Goal: Answer question/provide support: Share knowledge or assist other users

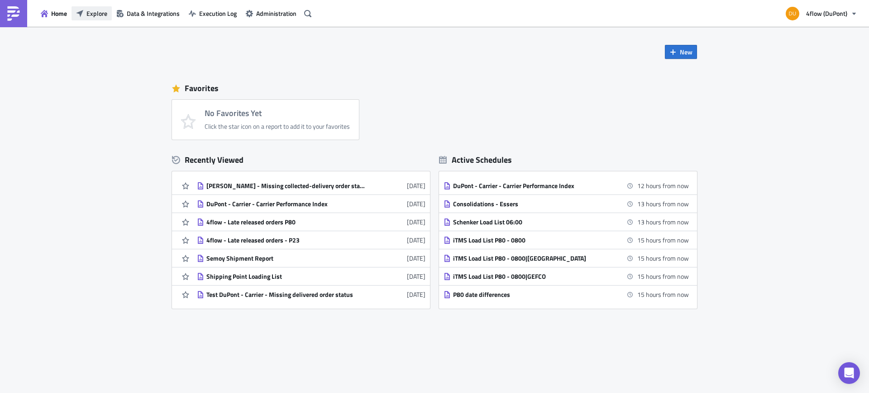
click at [90, 14] on span "Explore" at bounding box center [96, 14] width 21 height 10
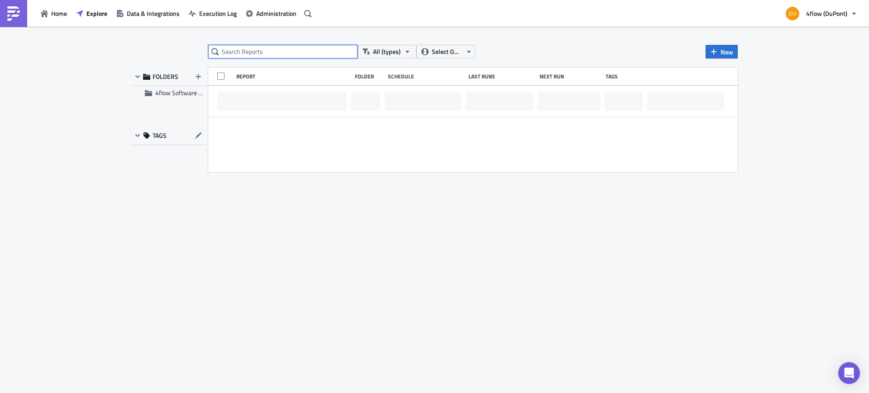
click at [271, 52] on input "text" at bounding box center [282, 52] width 149 height 14
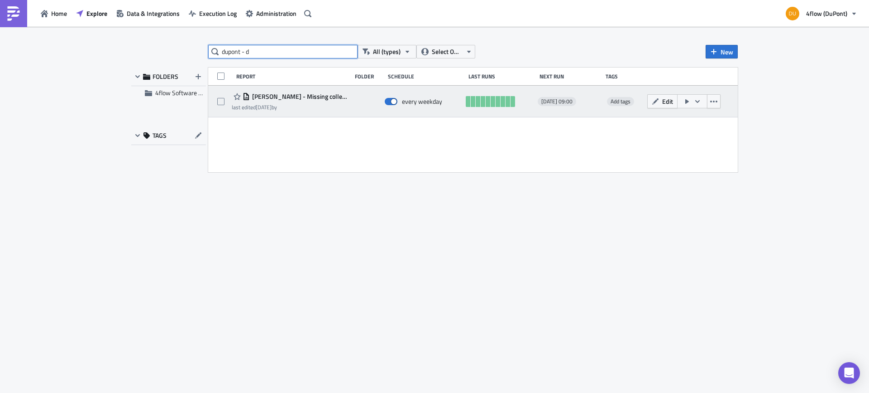
type input "dupont - d"
click at [323, 95] on span "[PERSON_NAME] - Missing collected-delivery order status" at bounding box center [298, 96] width 97 height 8
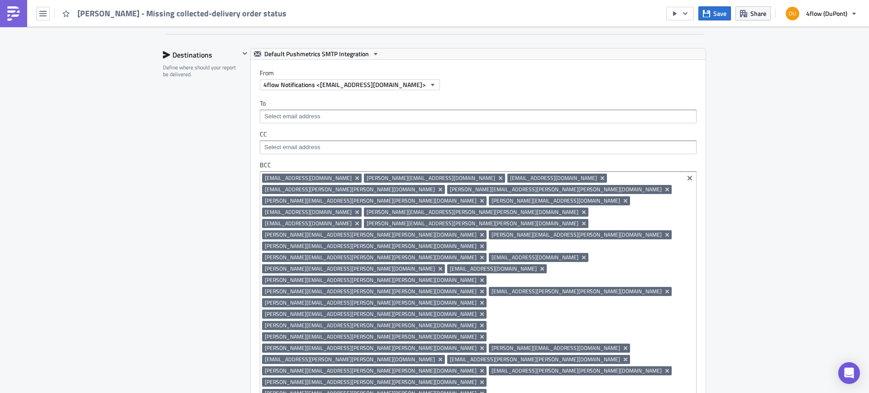
scroll to position [640, 0]
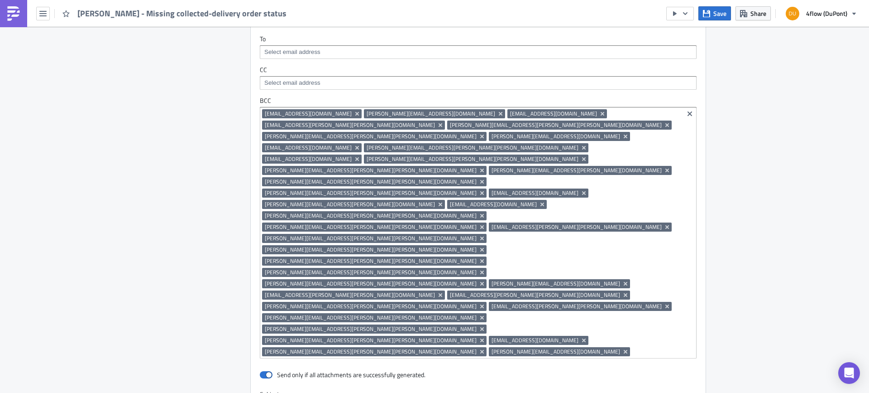
click at [632, 347] on input at bounding box center [656, 351] width 49 height 9
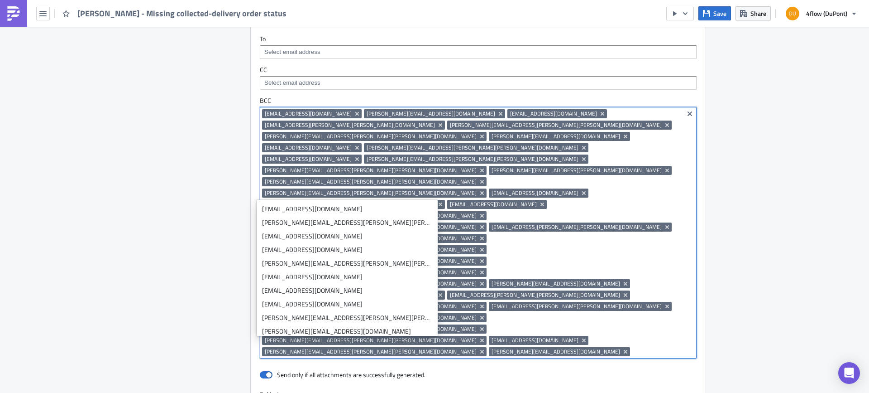
paste input "[PERSON_NAME][EMAIL_ADDRESS][PERSON_NAME][PERSON_NAME][DOMAIN_NAME]"
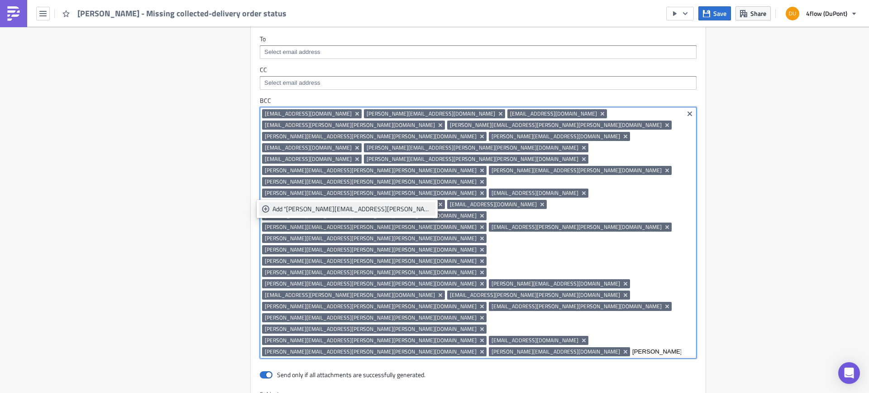
type input "[PERSON_NAME][EMAIL_ADDRESS][PERSON_NAME][PERSON_NAME][DOMAIN_NAME]"
click at [335, 209] on div "Add "[PERSON_NAME][EMAIL_ADDRESS][PERSON_NAME][PERSON_NAME][DOMAIN_NAME]"" at bounding box center [353, 208] width 160 height 9
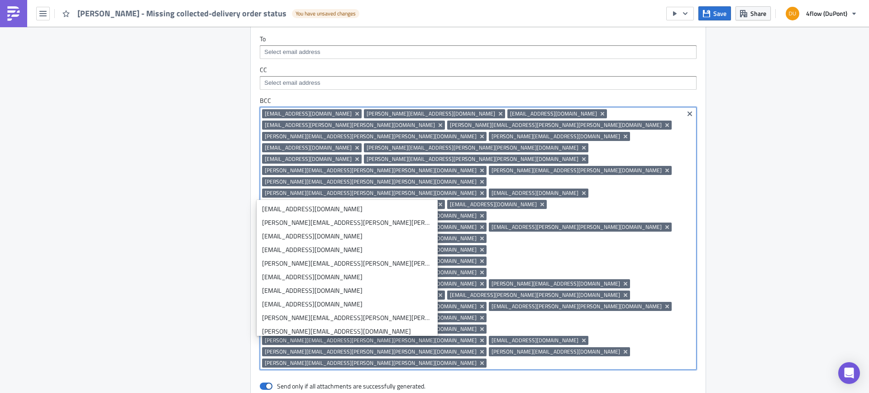
click at [790, 222] on div "Execution Log Edit " [PERSON_NAME] - Missing collected-delivery order status " …" at bounding box center [434, 93] width 869 height 1412
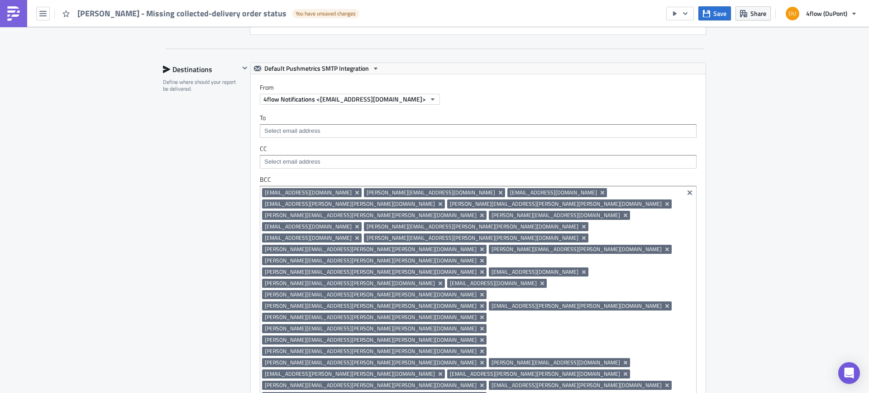
scroll to position [569, 0]
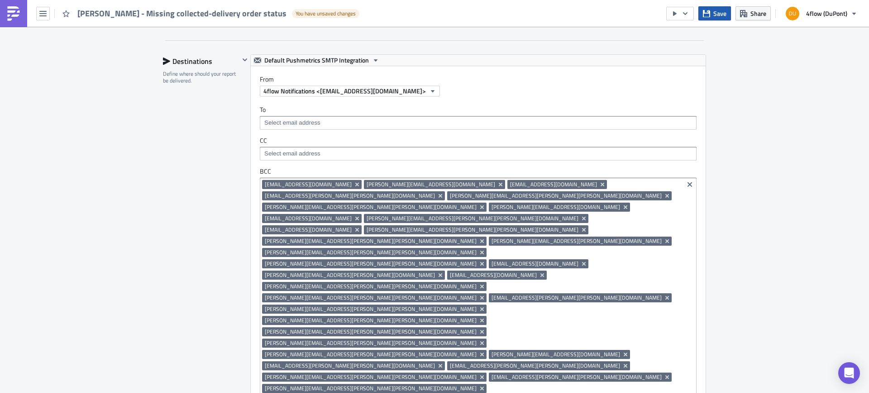
click at [711, 11] on button "Save" at bounding box center [715, 13] width 33 height 14
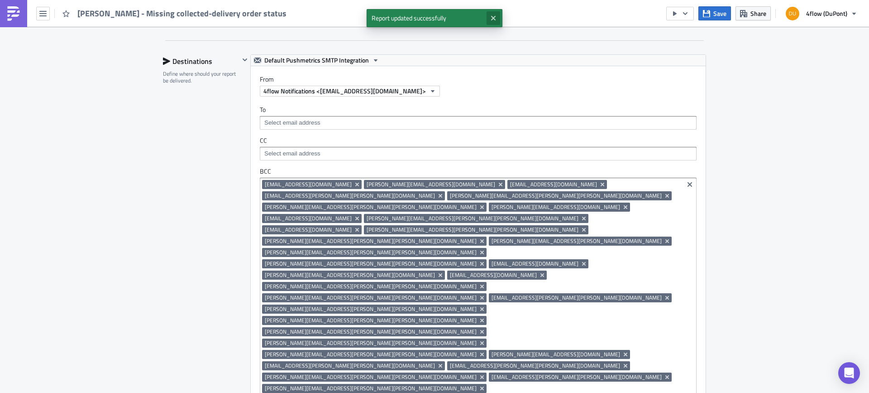
click at [493, 15] on icon "Close" at bounding box center [493, 17] width 7 height 7
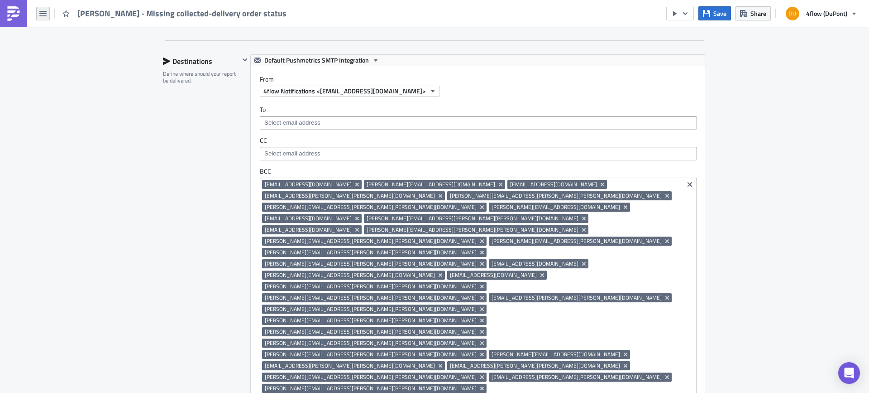
click at [40, 13] on icon "button" at bounding box center [42, 13] width 7 height 5
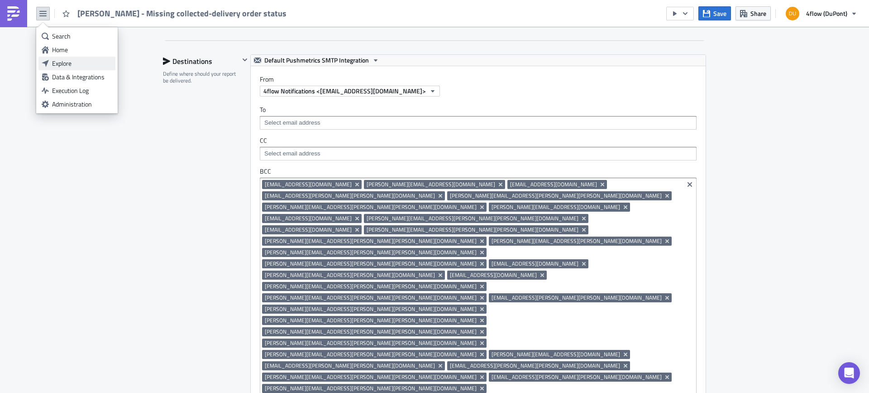
click at [78, 65] on div "Explore" at bounding box center [82, 63] width 60 height 9
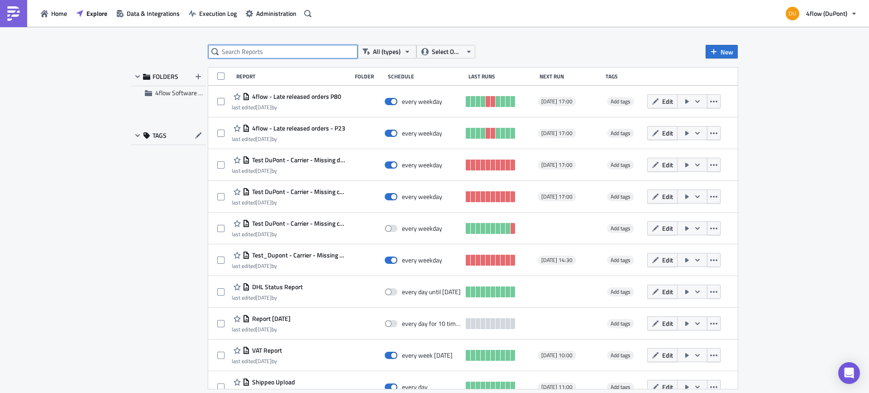
click at [316, 52] on input "text" at bounding box center [282, 52] width 149 height 14
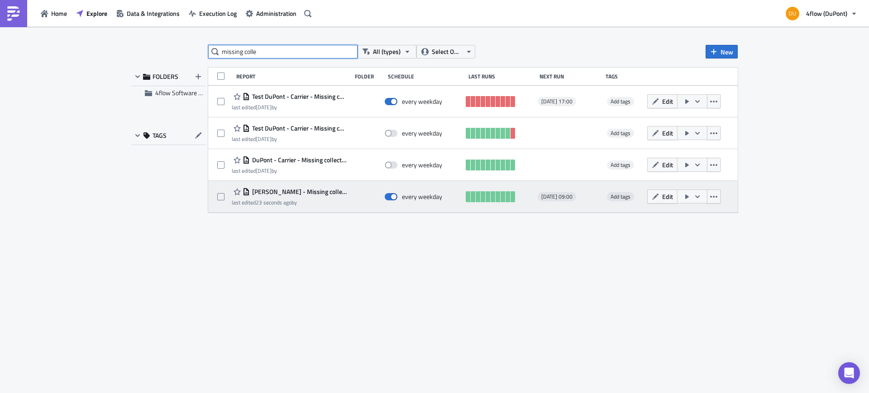
type input "missing colle"
click at [321, 195] on span "[PERSON_NAME] - Missing collected-delivery order status" at bounding box center [298, 191] width 97 height 8
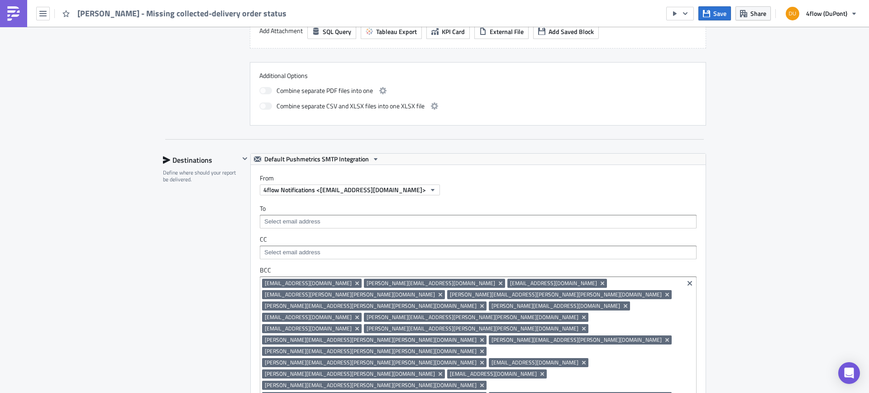
scroll to position [498, 0]
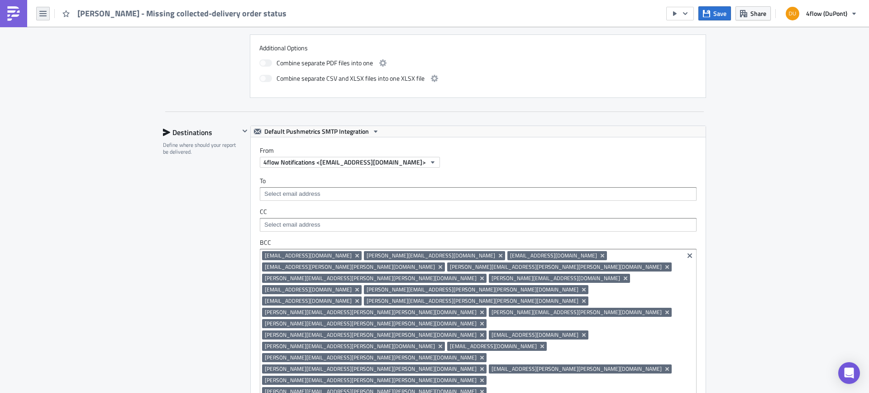
click at [43, 14] on icon "button" at bounding box center [42, 13] width 7 height 7
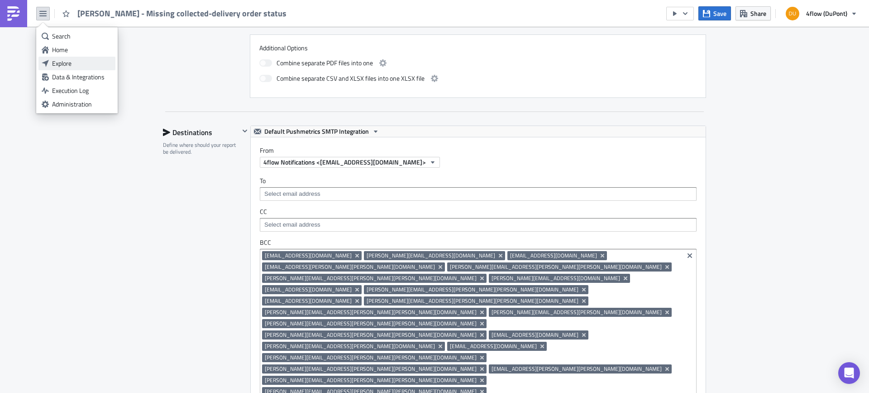
click at [59, 65] on div "Explore" at bounding box center [82, 63] width 60 height 9
